Goal: Task Accomplishment & Management: Complete application form

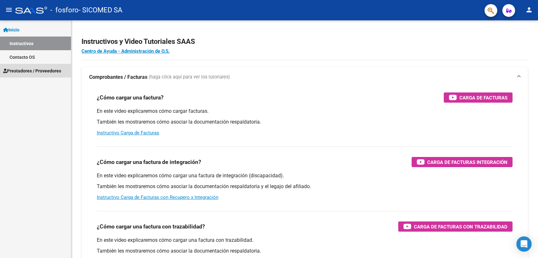
click at [29, 73] on span "Prestadores / Proveedores" at bounding box center [32, 70] width 58 height 7
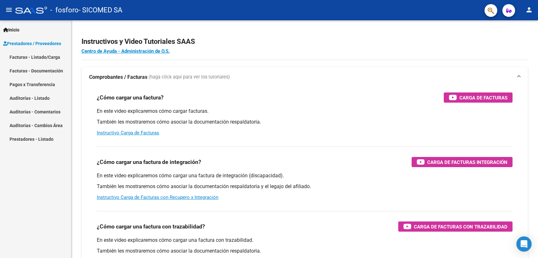
click at [42, 58] on link "Facturas - Listado/Carga" at bounding box center [35, 57] width 71 height 14
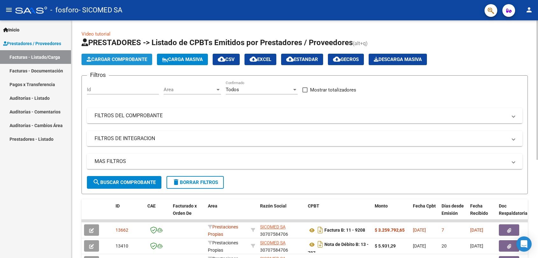
click at [149, 62] on button "Cargar Comprobante" at bounding box center [116, 59] width 71 height 11
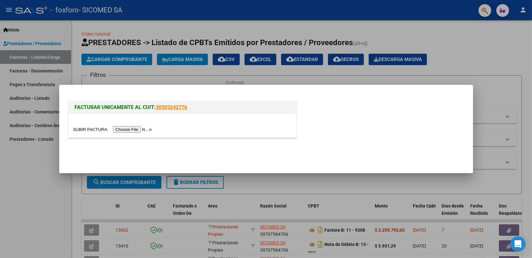
click at [129, 128] on input "file" at bounding box center [113, 129] width 81 height 7
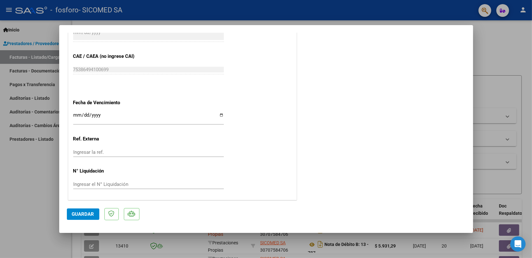
scroll to position [340, 0]
click at [150, 118] on input "Ingresar la fecha" at bounding box center [148, 117] width 151 height 10
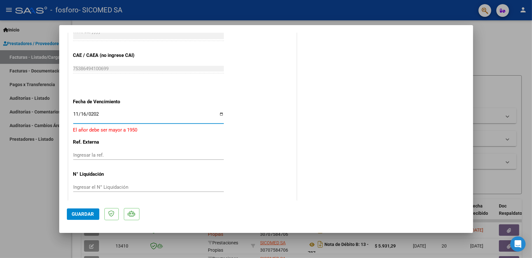
type input "[DATE]"
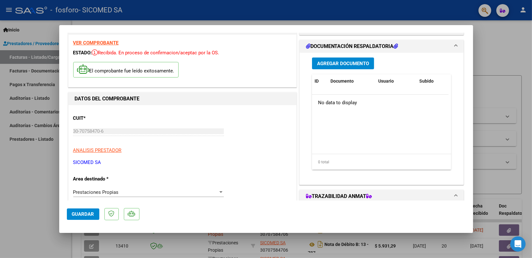
scroll to position [0, 0]
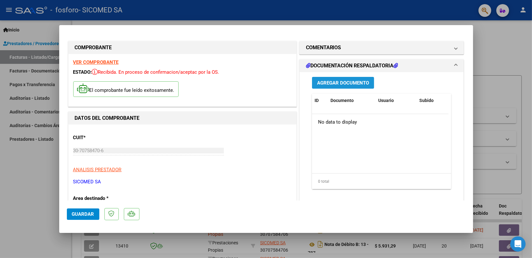
click at [347, 85] on span "Agregar Documento" at bounding box center [343, 83] width 52 height 6
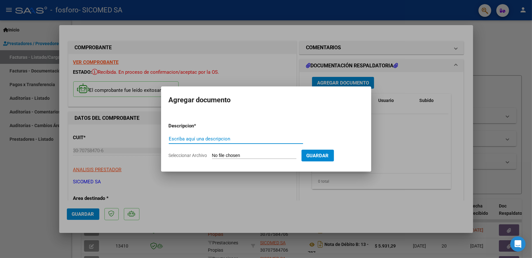
click at [238, 136] on input "Escriba aquí una descripcion" at bounding box center [236, 139] width 134 height 6
type input "DETALLE"
click at [242, 158] on input "Seleccionar Archivo" at bounding box center [254, 156] width 84 height 6
type input "C:\fakepath\liquidacion_ambulatoria_142879_403105.pdf"
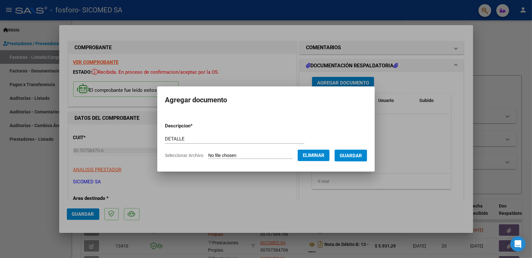
click at [187, 141] on input "DETALLE" at bounding box center [234, 139] width 139 height 6
click at [362, 155] on span "Guardar" at bounding box center [351, 156] width 22 height 6
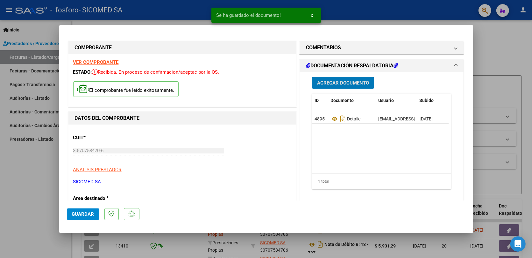
click at [346, 82] on span "Agregar Documento" at bounding box center [343, 83] width 52 height 6
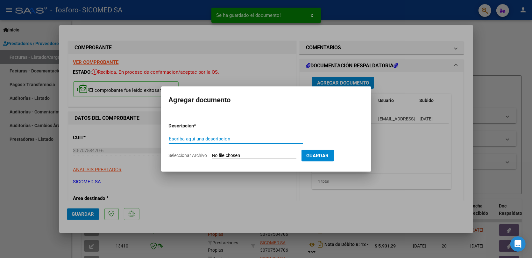
click at [215, 139] on input "Escriba aquí una descripcion" at bounding box center [236, 139] width 134 height 6
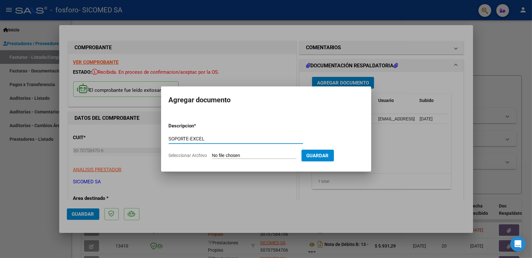
type input "SOPORTE-EXCEL"
click at [279, 155] on input "Seleccionar Archivo" at bounding box center [254, 156] width 84 height 6
type input "C:\fakepath\SOPORTE-FOSFORO.xlsx"
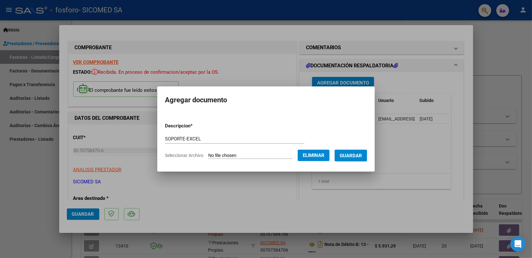
click at [357, 153] on span "Guardar" at bounding box center [351, 156] width 22 height 6
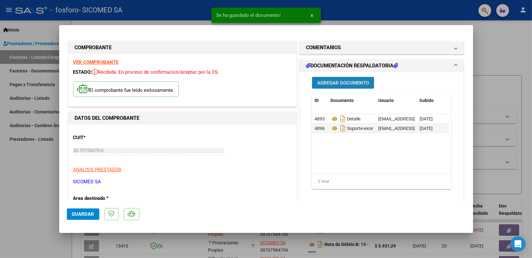
click at [344, 83] on span "Agregar Documento" at bounding box center [343, 83] width 52 height 6
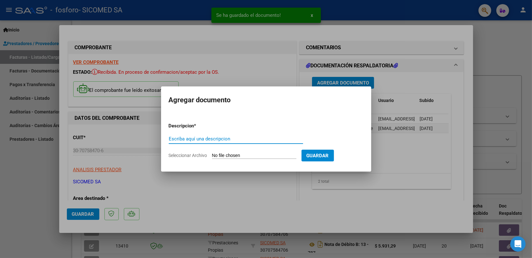
click at [217, 137] on input "Escriba aquí una descripcion" at bounding box center [236, 139] width 134 height 6
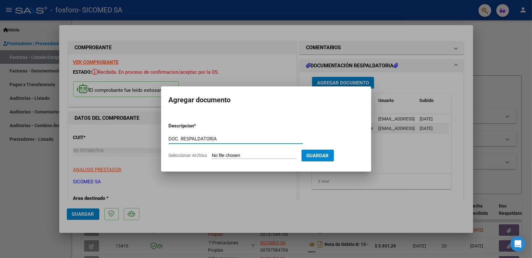
type input "DOC. RESPALDATORIA"
click at [222, 154] on input "Seleccionar Archivo" at bounding box center [254, 156] width 84 height 6
type input "C:\fakepath\fosforos .pdf"
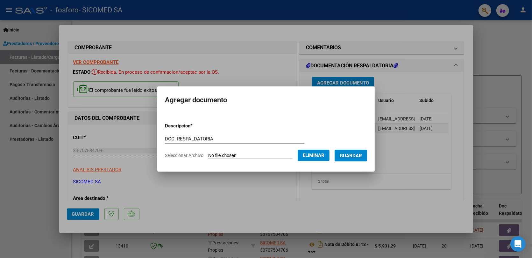
click at [362, 153] on span "Guardar" at bounding box center [351, 156] width 22 height 6
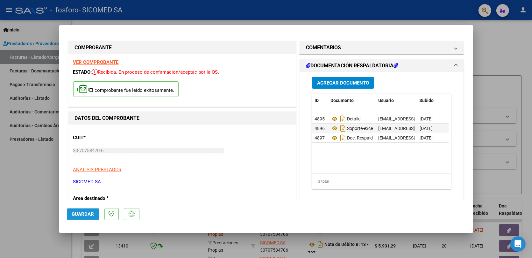
click at [69, 217] on button "Guardar" at bounding box center [83, 214] width 32 height 11
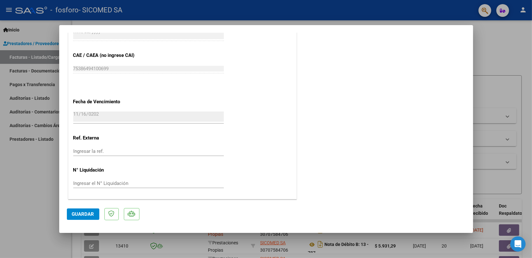
click at [524, 80] on div at bounding box center [266, 129] width 532 height 258
type input "$ 0,00"
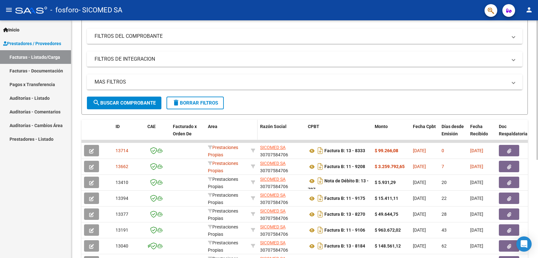
scroll to position [119, 0]
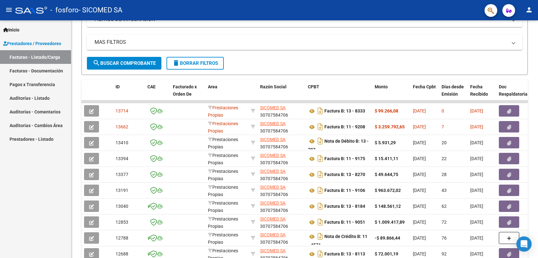
click at [7, 9] on mat-icon "menu" at bounding box center [9, 10] width 8 height 8
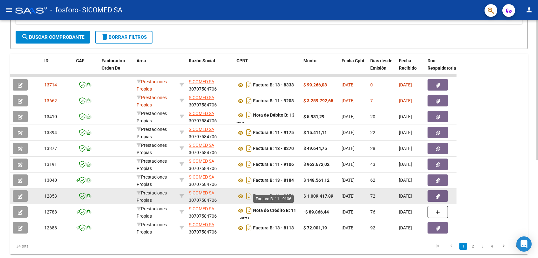
scroll to position [159, 0]
